Goal: Find specific page/section

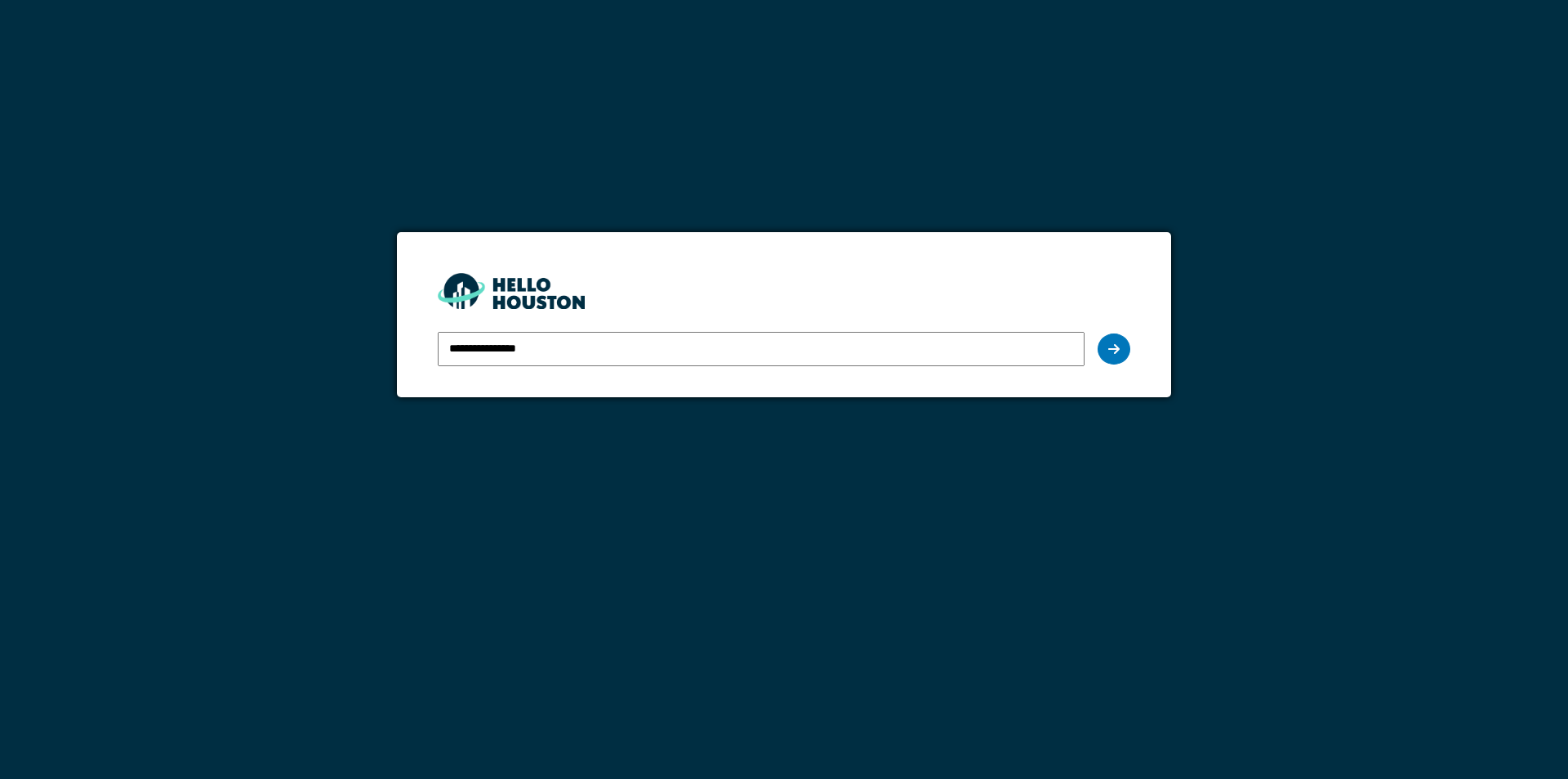
click at [1114, 349] on icon at bounding box center [1115, 348] width 12 height 13
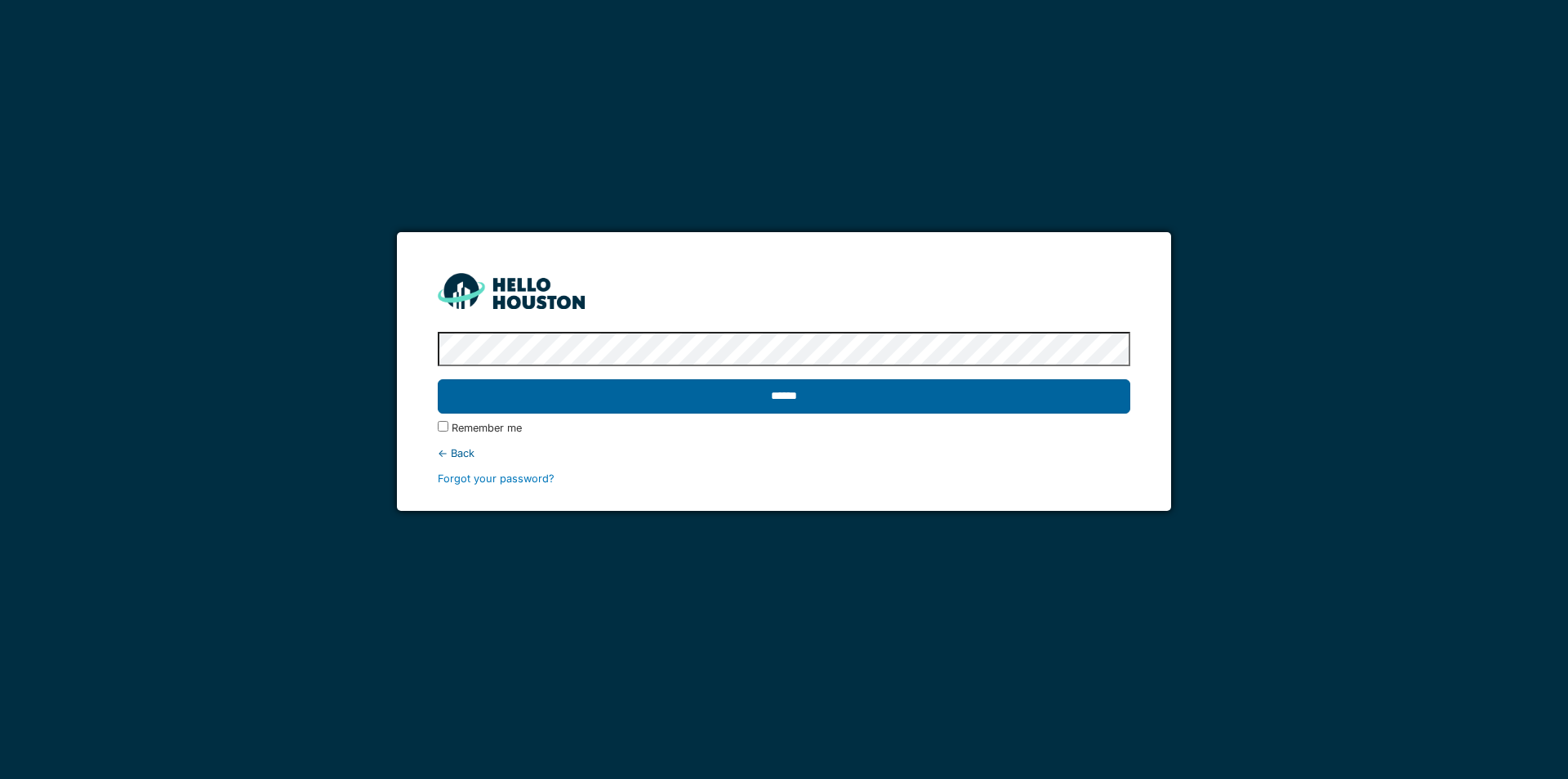
click at [795, 400] on input "******" at bounding box center [784, 396] width 692 height 34
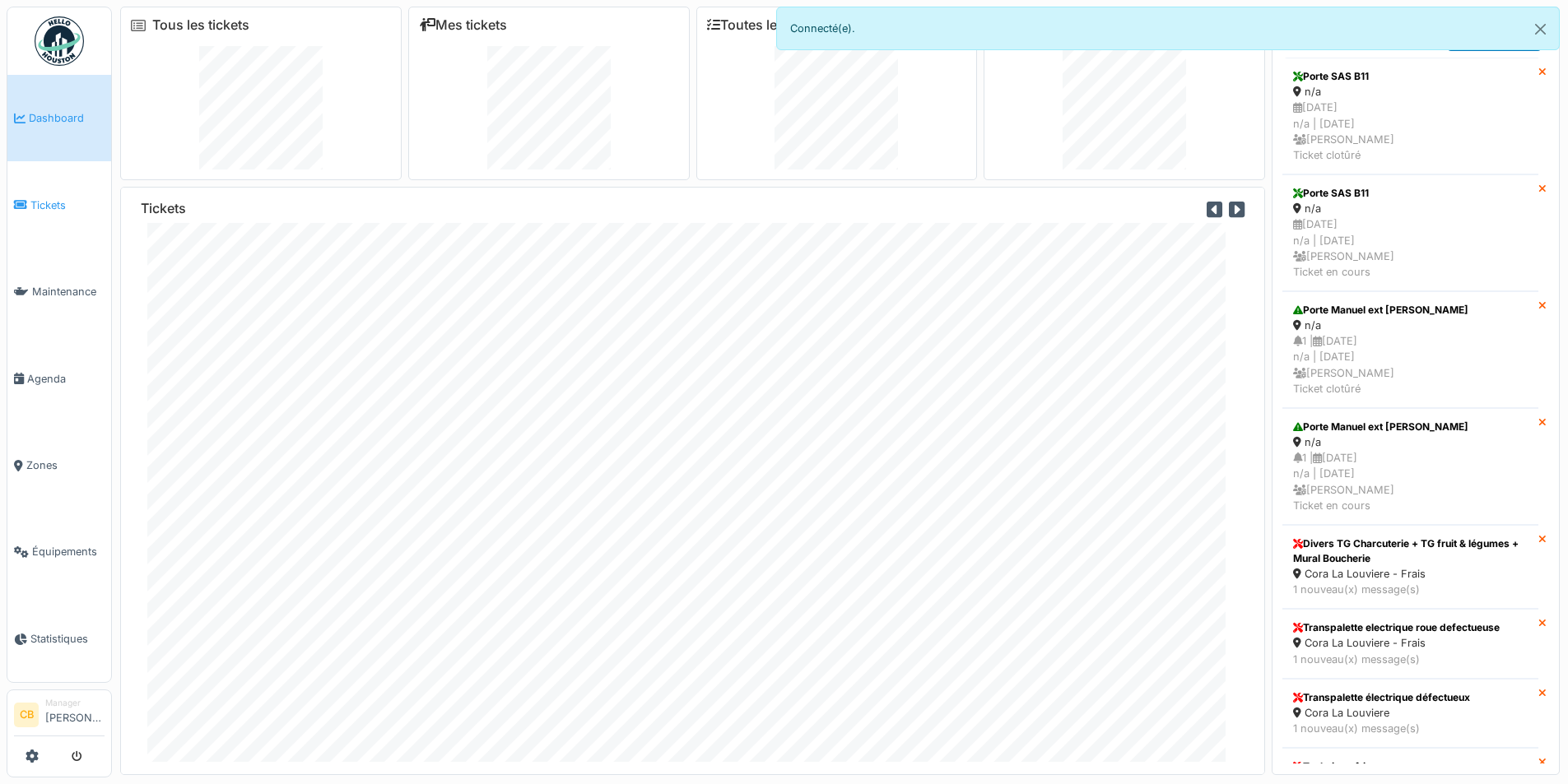
click at [47, 199] on span "Tickets" at bounding box center [67, 206] width 74 height 16
